Goal: Task Accomplishment & Management: Manage account settings

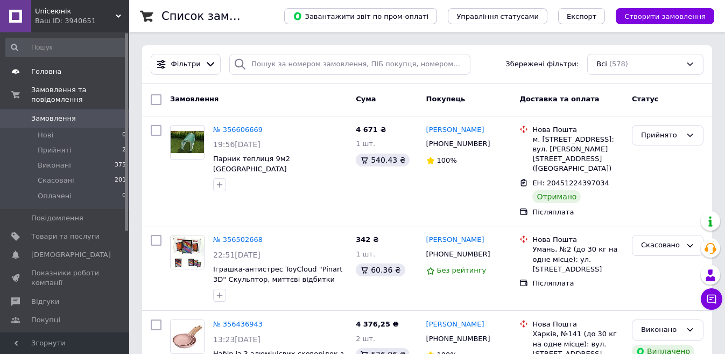
click at [54, 69] on span "Головна" at bounding box center [46, 72] width 30 height 10
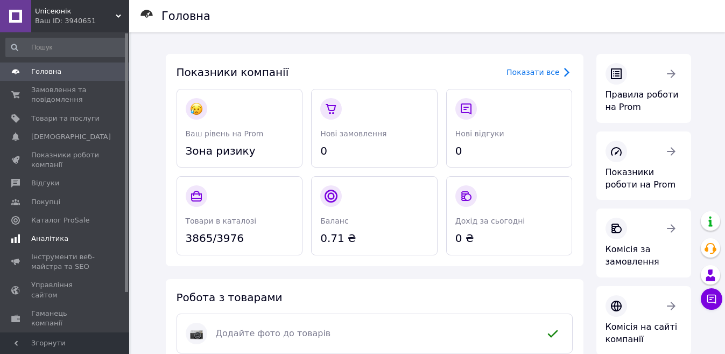
click at [47, 246] on link "Аналітика" at bounding box center [66, 238] width 132 height 18
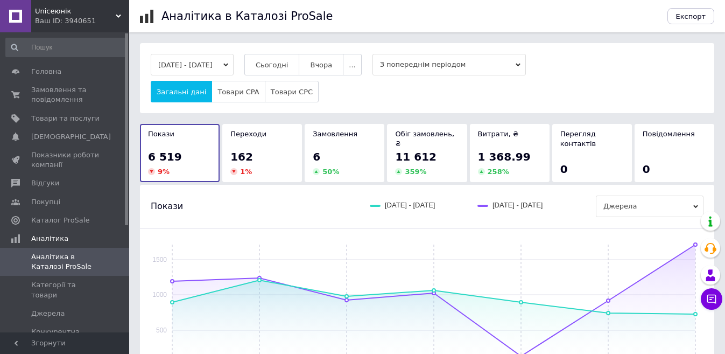
click at [282, 53] on div "06.08.2025 - 12.08.2025 Сьогодні Вчора ... З попереднім періодом Загальні дані …" at bounding box center [427, 78] width 574 height 70
click at [288, 58] on button "Сьогодні" at bounding box center [271, 65] width 55 height 22
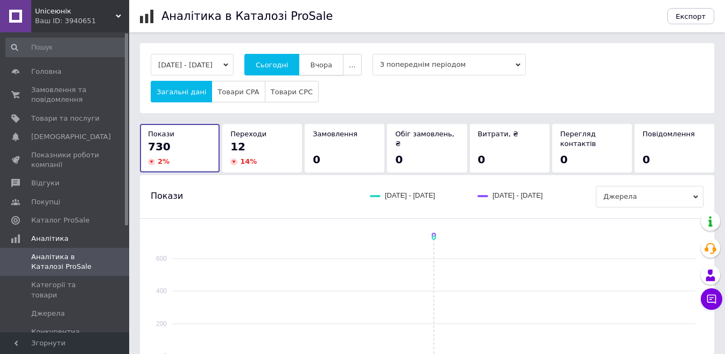
click at [330, 69] on button "Вчора" at bounding box center [321, 65] width 45 height 22
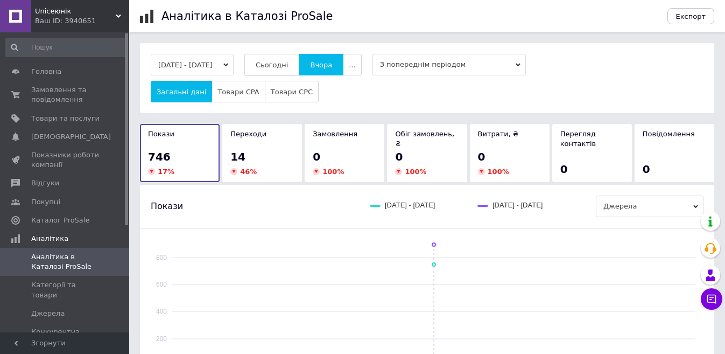
click at [272, 62] on button "Сьогодні" at bounding box center [271, 65] width 55 height 22
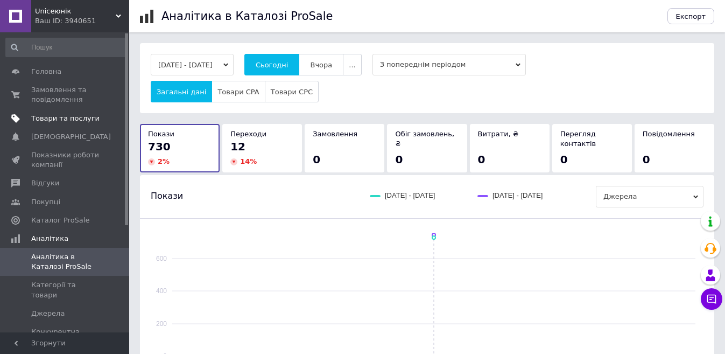
click at [81, 118] on span "Товари та послуги" at bounding box center [65, 119] width 68 height 10
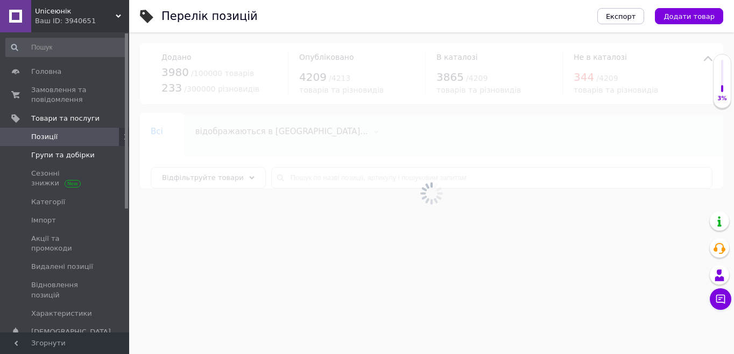
click at [111, 156] on span at bounding box center [115, 155] width 30 height 10
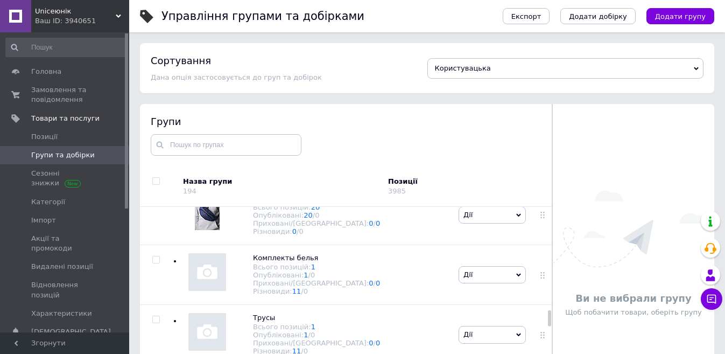
scroll to position [1561, 0]
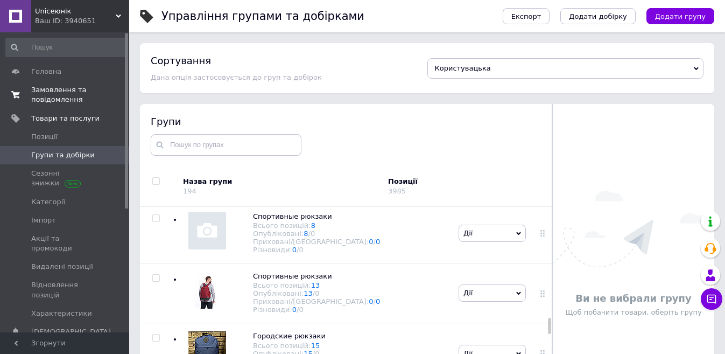
click at [67, 86] on span "Замовлення та повідомлення" at bounding box center [65, 94] width 68 height 19
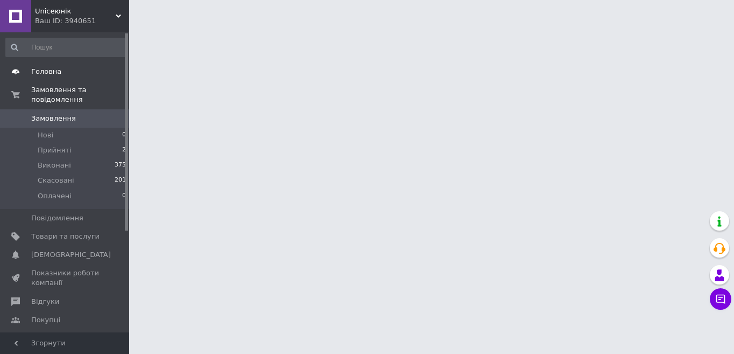
click at [64, 62] on link "Головна" at bounding box center [66, 71] width 132 height 18
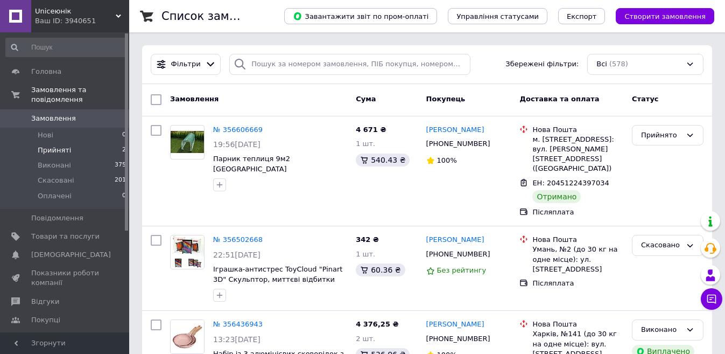
click at [68, 143] on li "Прийняті 2" at bounding box center [66, 150] width 132 height 15
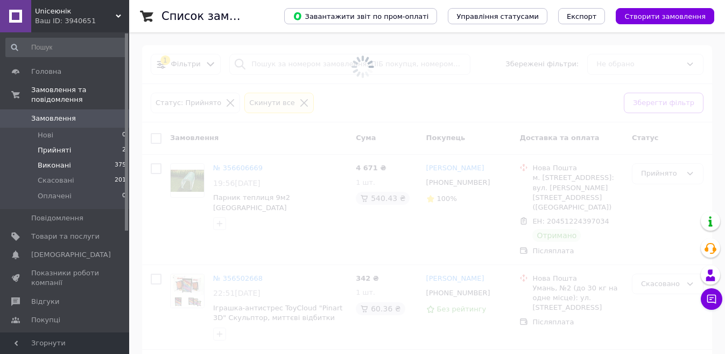
click at [64, 160] on span "Виконані" at bounding box center [54, 165] width 33 height 10
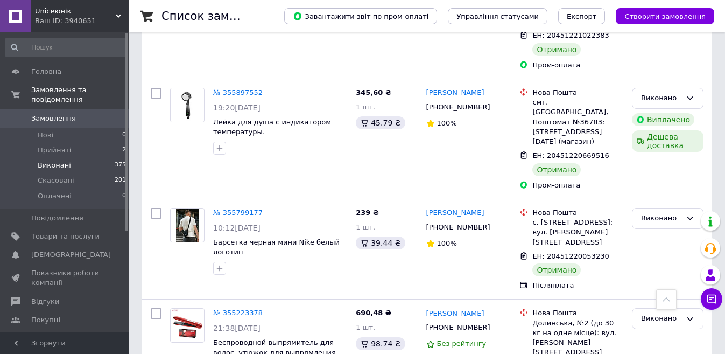
scroll to position [700, 0]
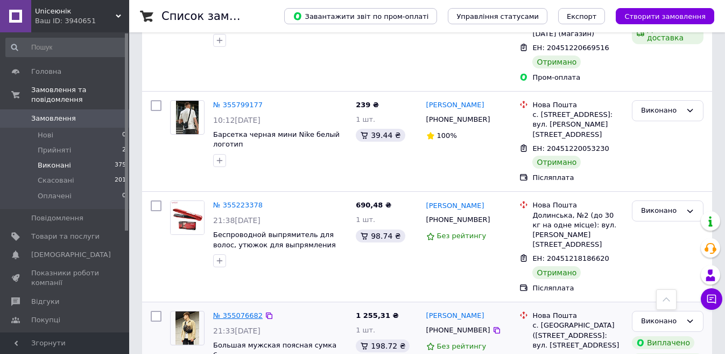
click at [238, 311] on link "№ 355076682" at bounding box center [238, 315] width 50 height 8
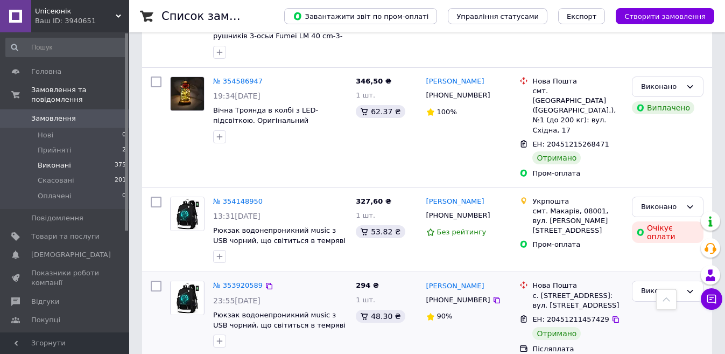
scroll to position [1238, 0]
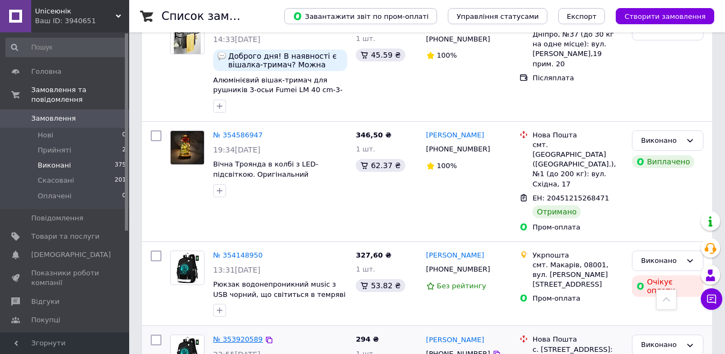
click at [237, 335] on link "№ 353920589" at bounding box center [238, 339] width 50 height 8
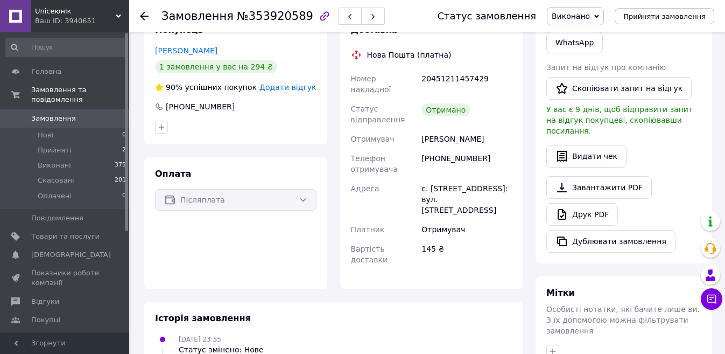
scroll to position [184, 0]
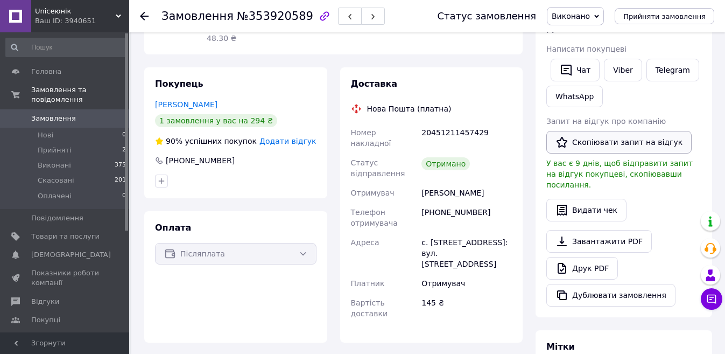
click at [618, 149] on button "Скопіювати запит на відгук" at bounding box center [618, 142] width 145 height 23
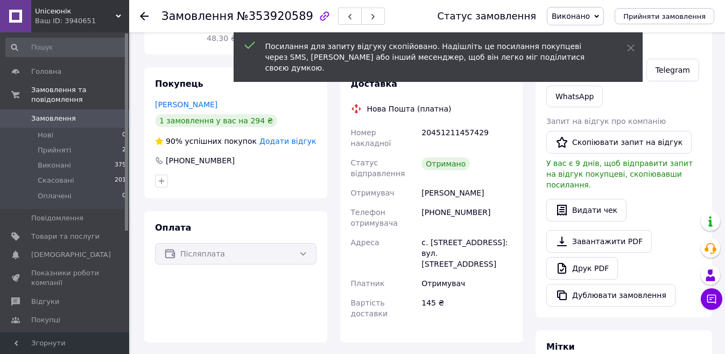
click at [621, 72] on div "Посилання для запиту відгуку скопійовано. Надішліть це посилання покупцеві чере…" at bounding box center [438, 58] width 409 height 52
click at [634, 47] on icon at bounding box center [631, 48] width 8 height 8
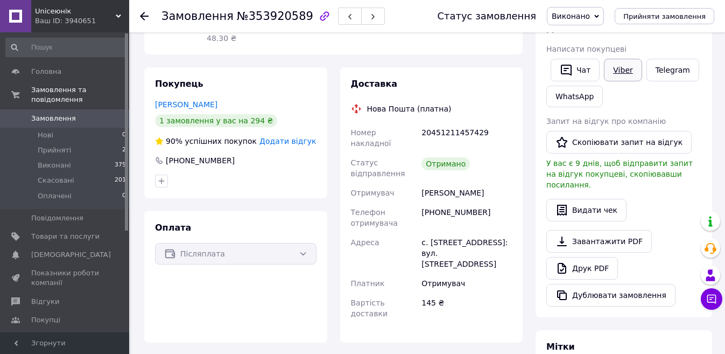
click at [626, 65] on link "Viber" at bounding box center [623, 70] width 38 height 23
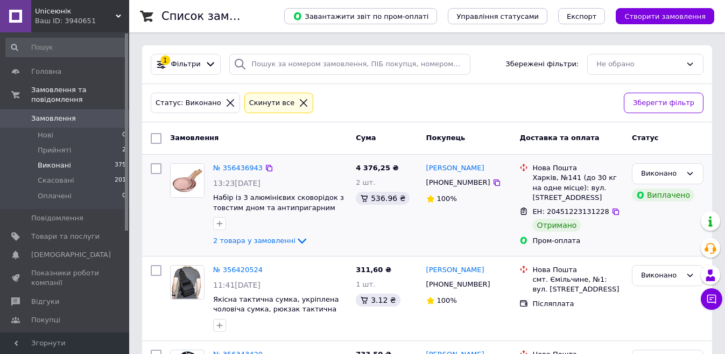
scroll to position [54, 0]
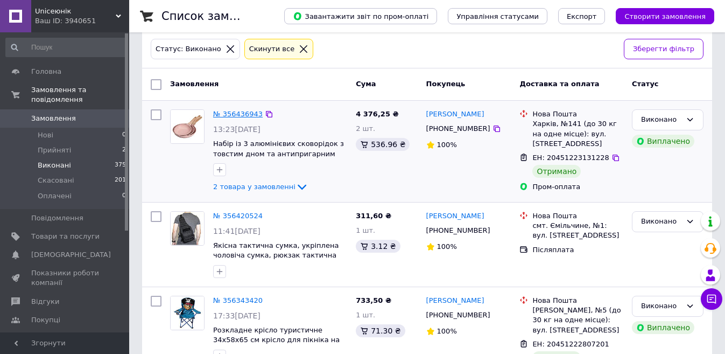
click at [240, 116] on link "№ 356436943" at bounding box center [238, 114] width 50 height 8
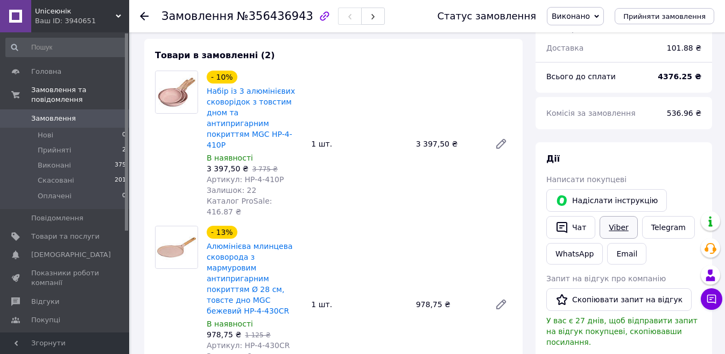
click at [618, 226] on link "Viber" at bounding box center [619, 227] width 38 height 23
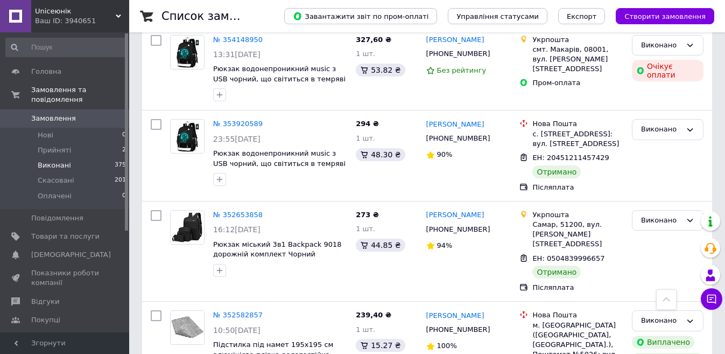
scroll to position [1507, 0]
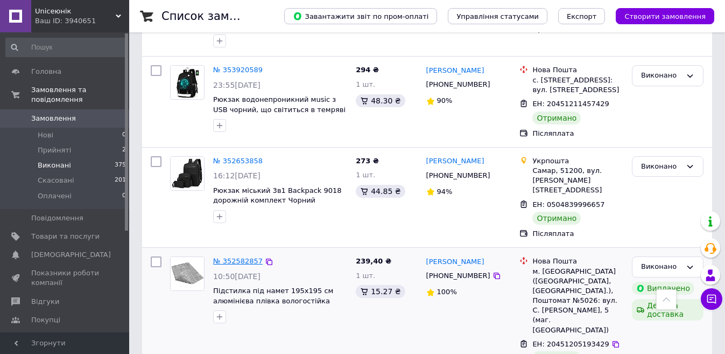
click at [240, 257] on link "№ 352582857" at bounding box center [238, 261] width 50 height 8
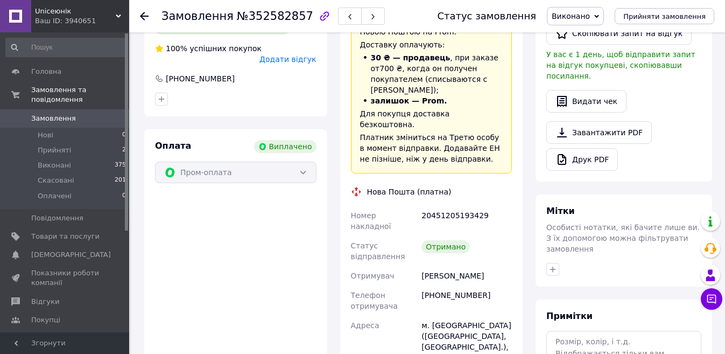
scroll to position [212, 0]
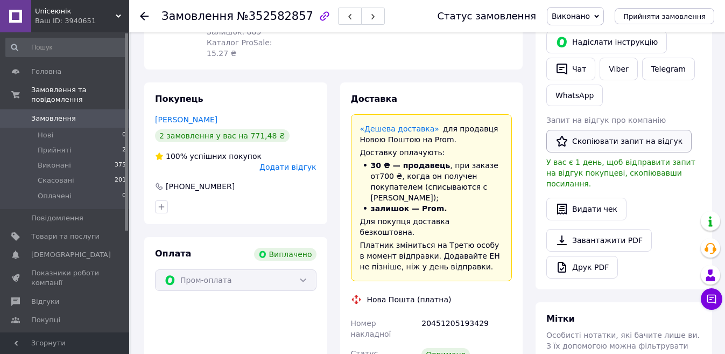
click at [616, 141] on button "Скопіювати запит на відгук" at bounding box center [618, 141] width 145 height 23
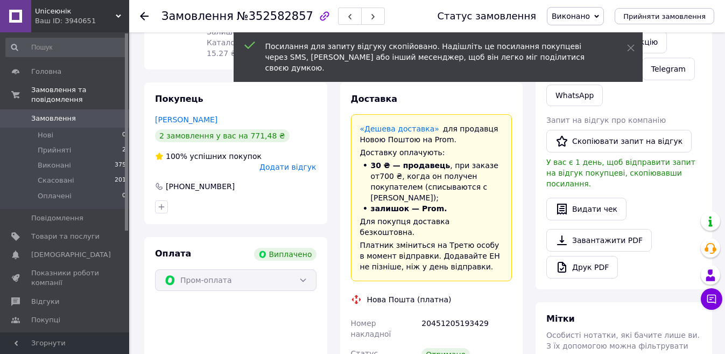
click at [615, 72] on div "Посилання для запиту відгуку скопійовано. Надішліть це посилання покупцеві чере…" at bounding box center [438, 58] width 409 height 52
click at [632, 48] on icon at bounding box center [631, 48] width 8 height 8
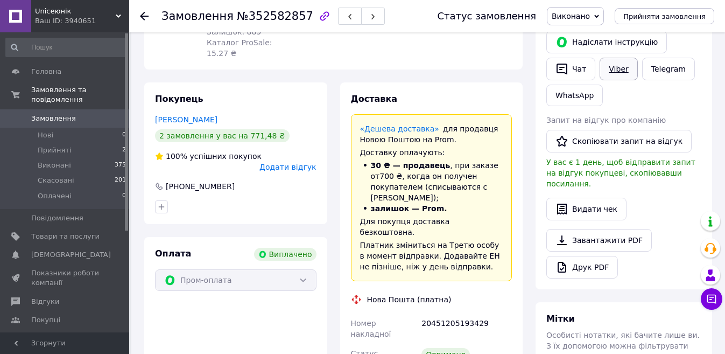
click at [630, 65] on link "Viber" at bounding box center [619, 69] width 38 height 23
click at [43, 145] on span "Прийняті" at bounding box center [54, 150] width 33 height 10
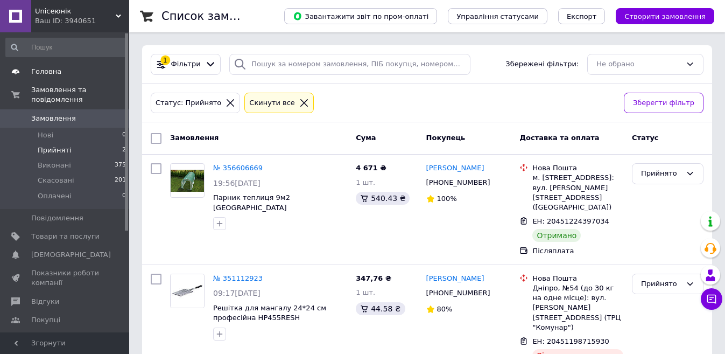
click at [78, 62] on link "Головна" at bounding box center [66, 71] width 132 height 18
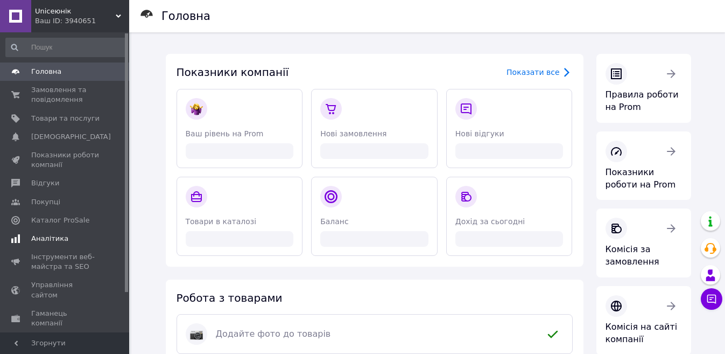
click at [60, 239] on span "Аналітика" at bounding box center [49, 239] width 37 height 10
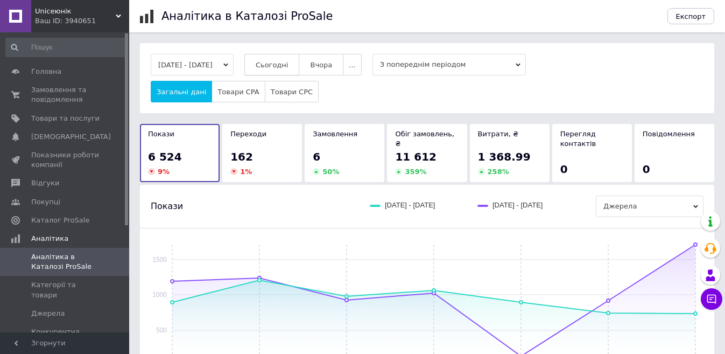
click at [300, 61] on button "Сьогодні" at bounding box center [271, 65] width 55 height 22
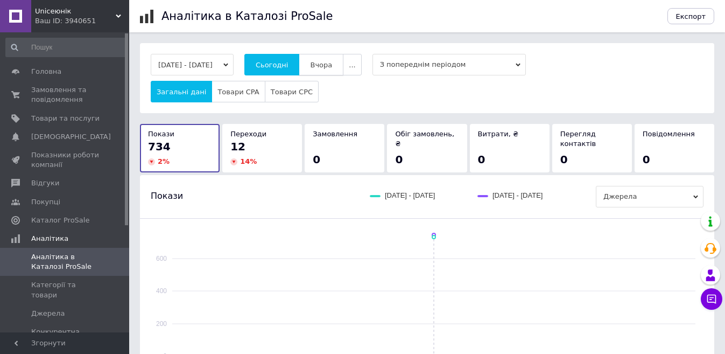
click at [325, 65] on button "Вчора" at bounding box center [321, 65] width 45 height 22
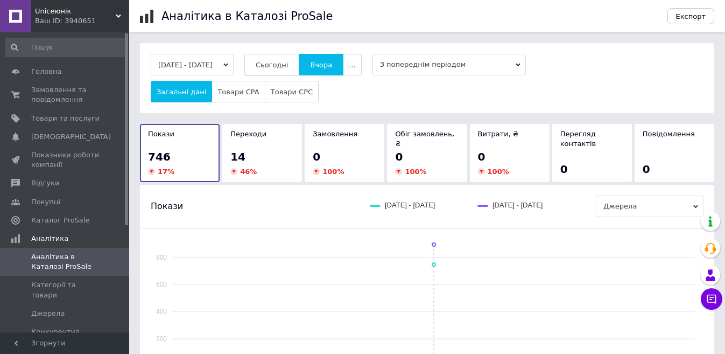
click at [300, 66] on button "Сьогодні" at bounding box center [271, 65] width 55 height 22
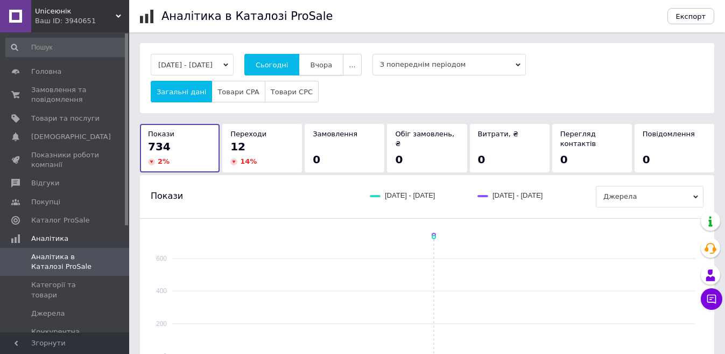
click at [332, 63] on span "Вчора" at bounding box center [321, 65] width 22 height 8
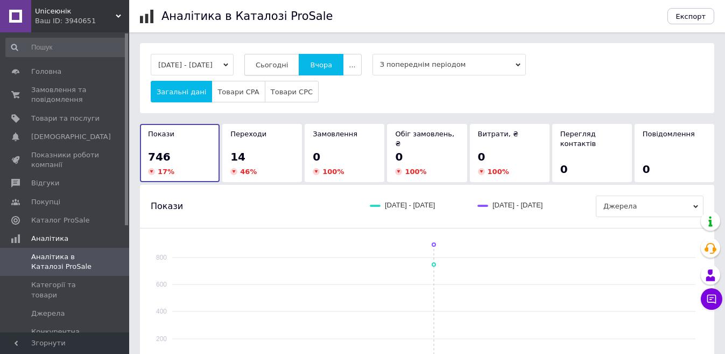
click at [289, 63] on span "Сьогодні" at bounding box center [272, 65] width 33 height 8
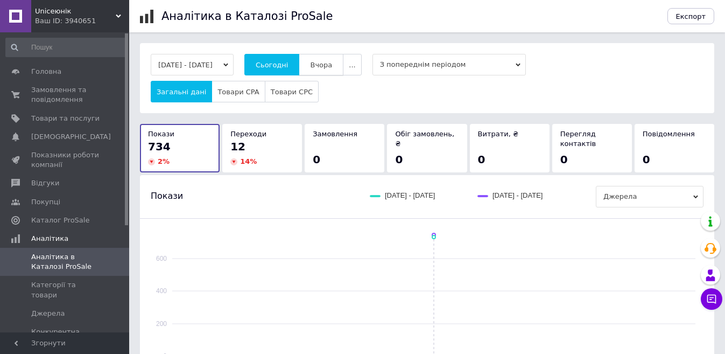
click at [328, 64] on span "Вчора" at bounding box center [321, 65] width 22 height 8
